Goal: Information Seeking & Learning: Learn about a topic

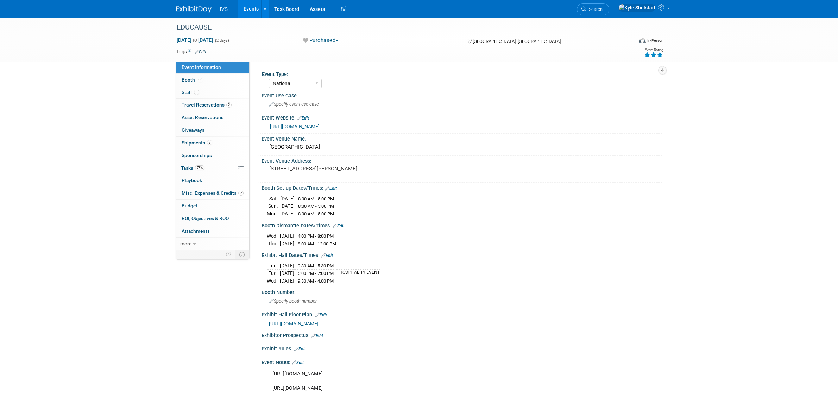
select select "National"
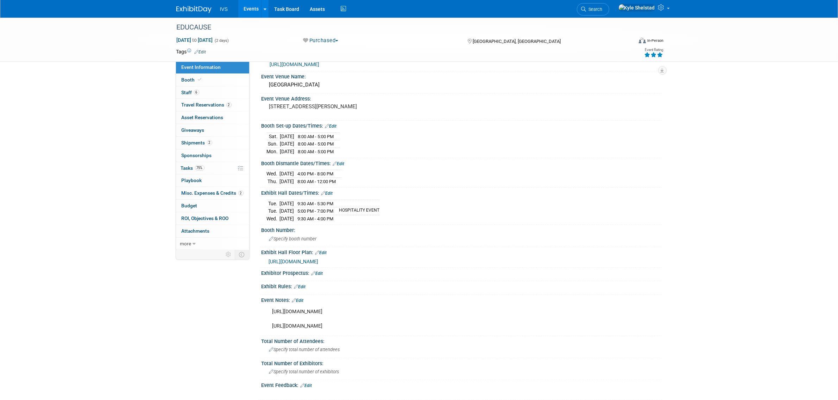
click at [254, 7] on link "Events" at bounding box center [251, 9] width 26 height 18
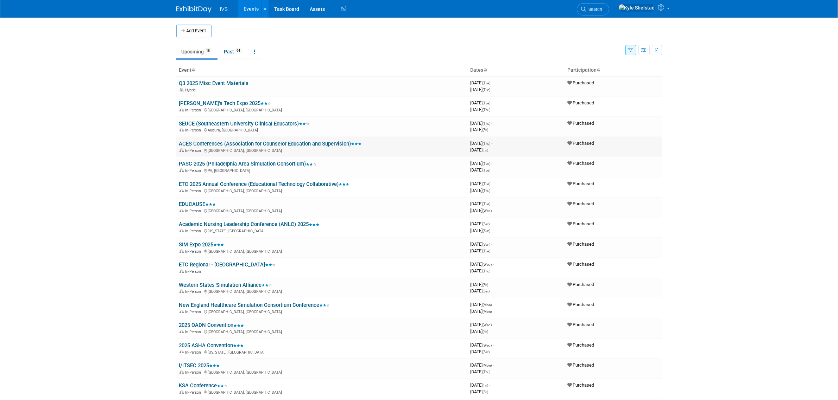
click at [259, 145] on link "ACES Conferences (Association for Counselor Education and Supervision)" at bounding box center [270, 144] width 183 height 6
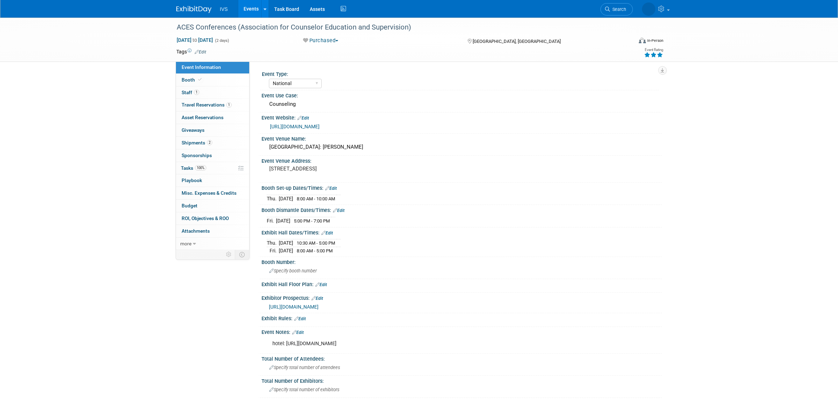
select select "National"
click at [208, 80] on link "Booth" at bounding box center [212, 80] width 73 height 12
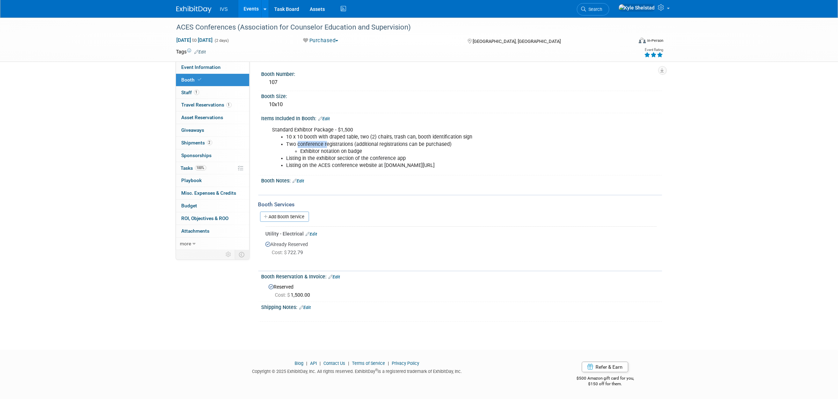
drag, startPoint x: 296, startPoint y: 141, endPoint x: 335, endPoint y: 147, distance: 39.1
click at [334, 147] on li "Two conference registrations (additional registrations can be purchased) Exhibi…" at bounding box center [433, 148] width 294 height 14
click at [336, 148] on li "Exhibitor notation on badge" at bounding box center [441, 151] width 280 height 7
drag, startPoint x: 305, startPoint y: 143, endPoint x: 415, endPoint y: 157, distance: 111.0
click at [404, 156] on ul "10 x 10 booth with draped table, two (2) chairs, trash can, booth identificatio…" at bounding box center [426, 151] width 308 height 35
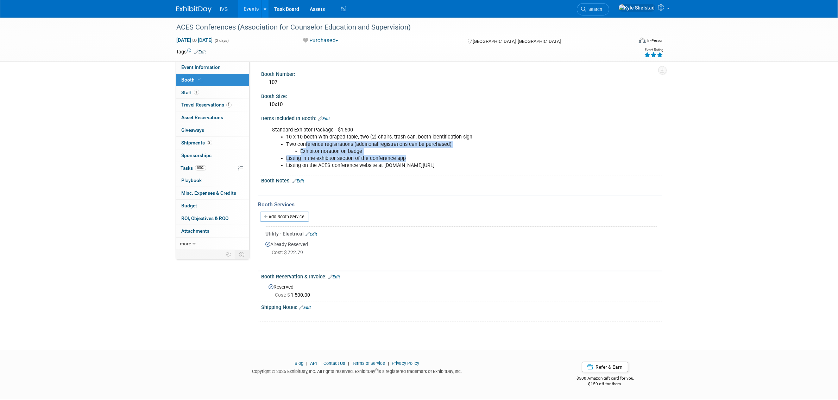
click at [415, 157] on li "Listing in the exhibitor section of the conference app" at bounding box center [433, 158] width 294 height 7
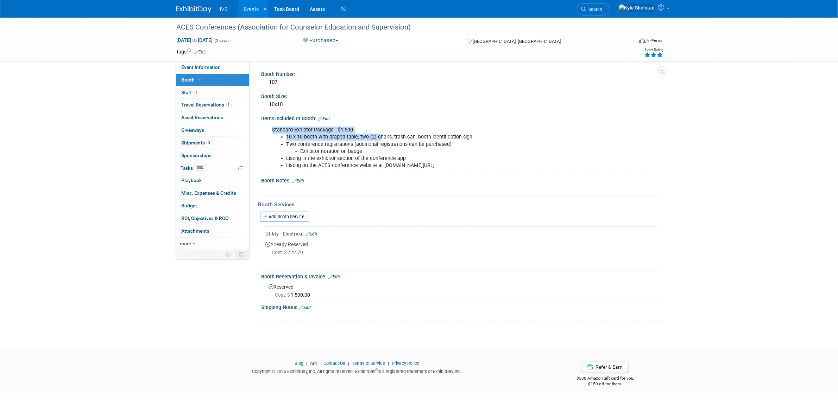
drag, startPoint x: 379, startPoint y: 132, endPoint x: 501, endPoint y: 137, distance: 122.5
click at [501, 137] on li "10 x 10 booth with draped table, two (2) chairs, trash can, booth identificatio…" at bounding box center [433, 137] width 294 height 7
